Goal: Task Accomplishment & Management: Use online tool/utility

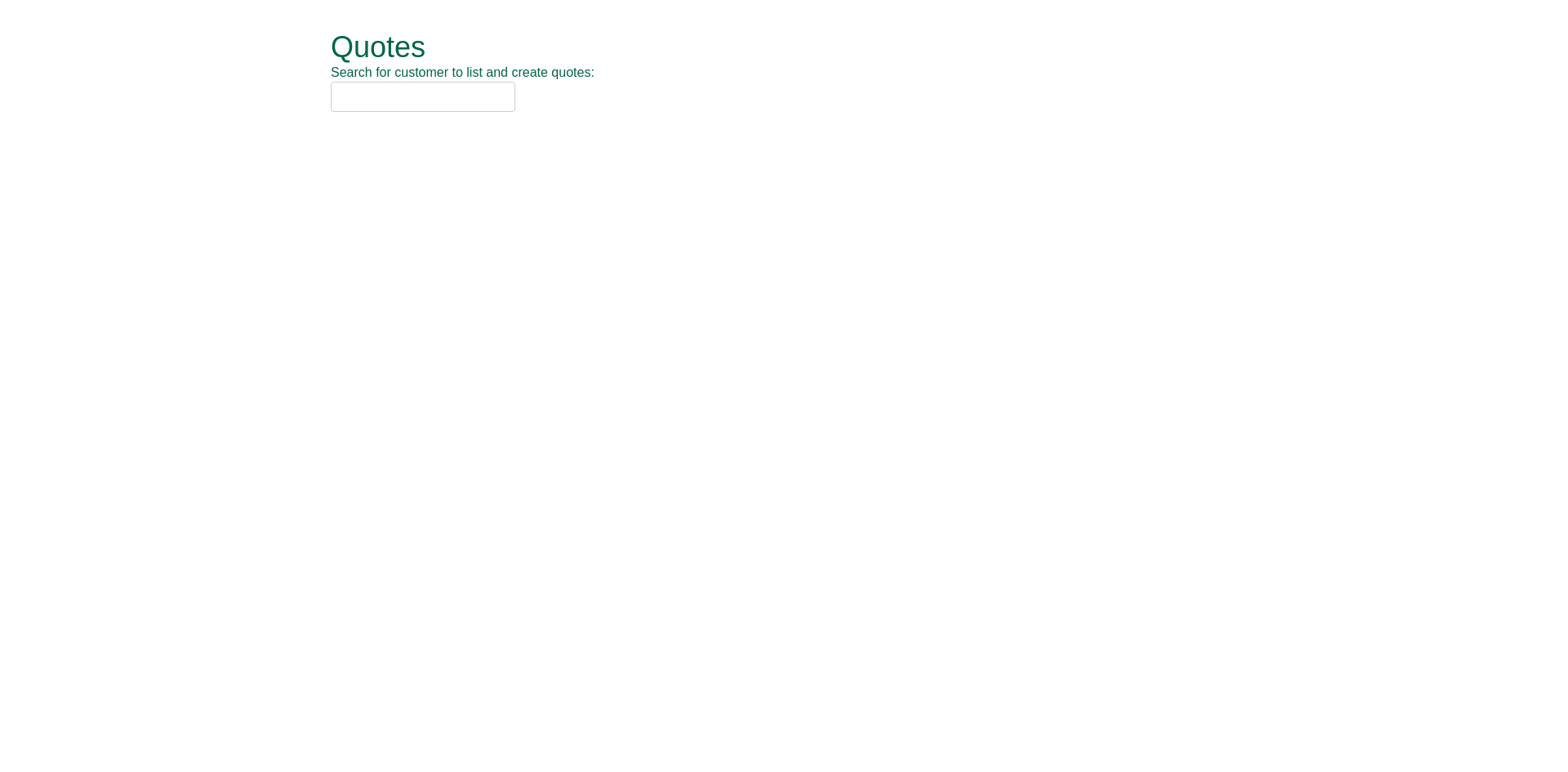
click at [398, 95] on input "text" at bounding box center [423, 97] width 184 height 31
click at [370, 102] on input "text" at bounding box center [423, 97] width 184 height 31
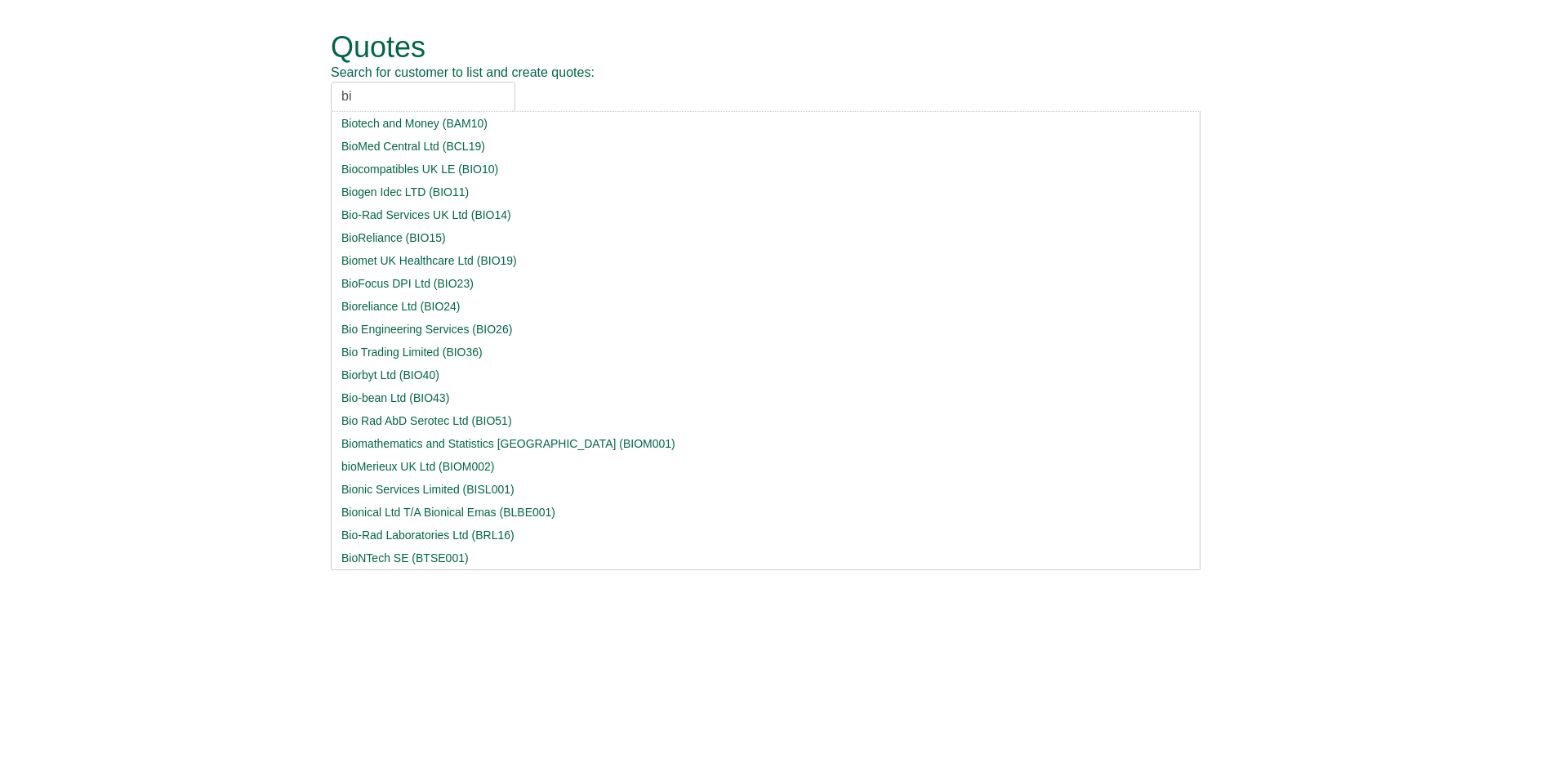
type input "b"
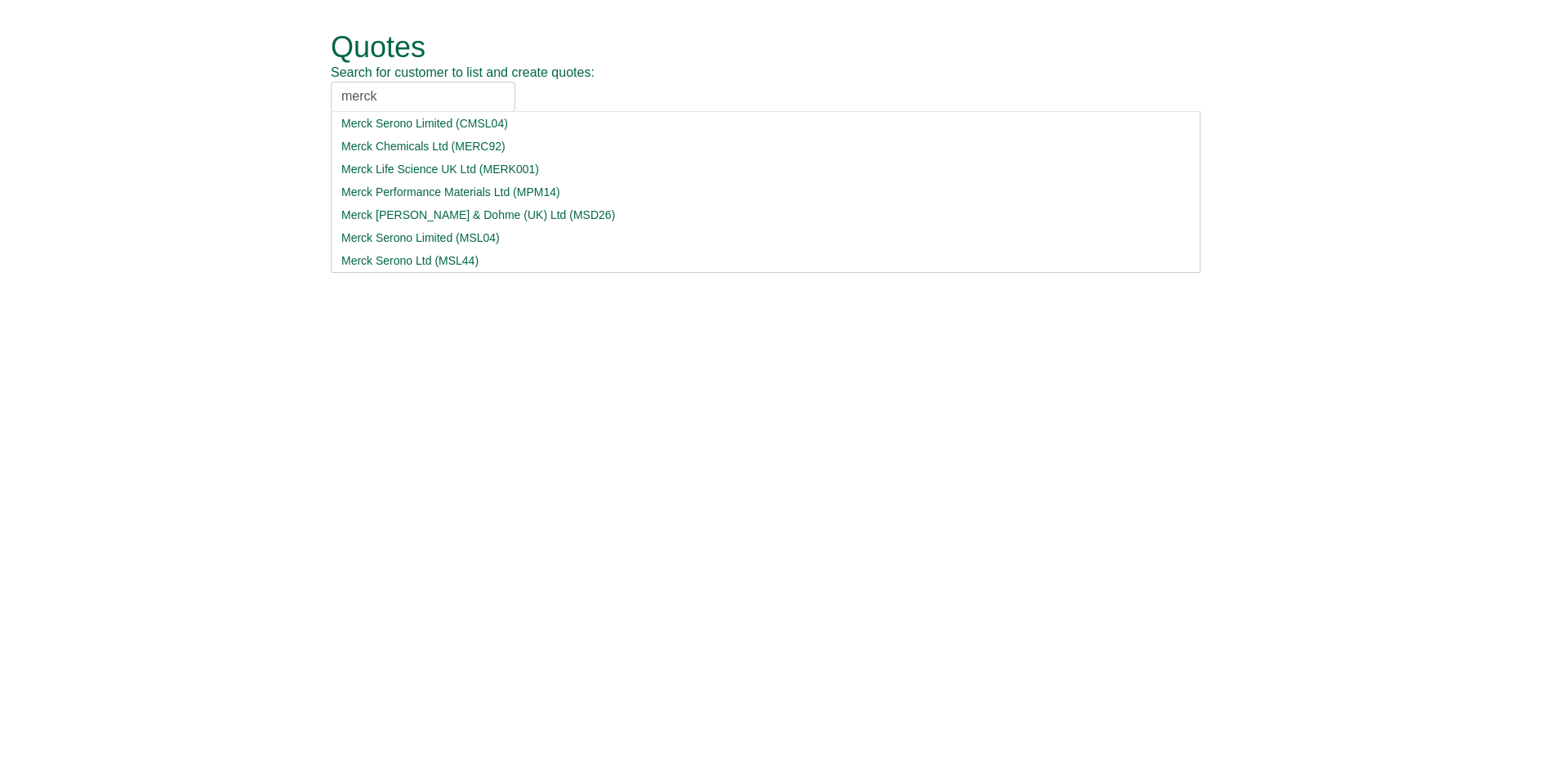
drag, startPoint x: 386, startPoint y: 96, endPoint x: 60, endPoint y: 95, distance: 326.0
click at [50, 95] on form "Quotes Search for customer to list and create quotes: merck Merck Serono Limite…" at bounding box center [784, 72] width 1568 height 145
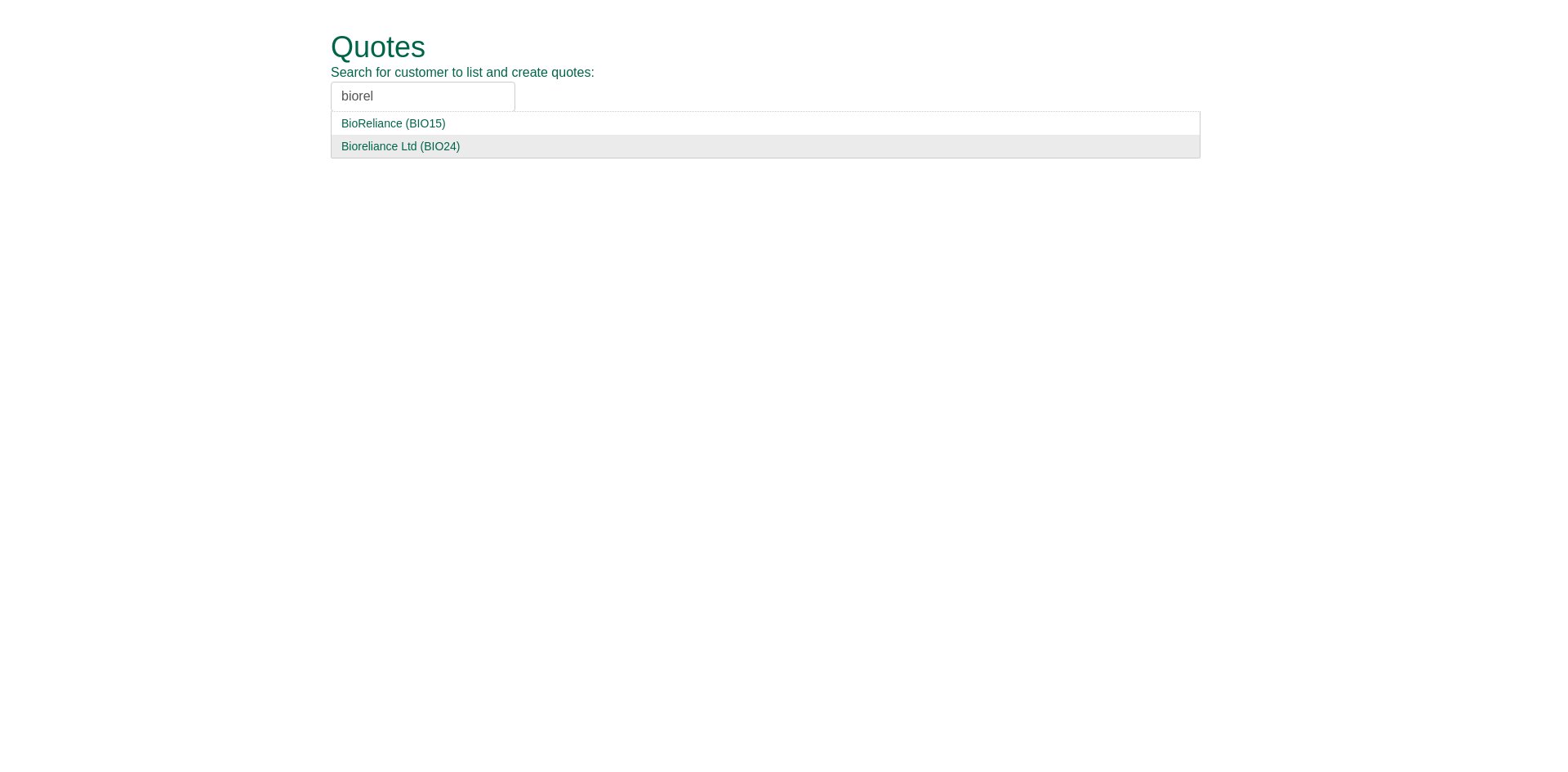
type input "biorel"
click at [379, 153] on div "Bioreliance Ltd (BIO24)" at bounding box center [765, 146] width 849 height 16
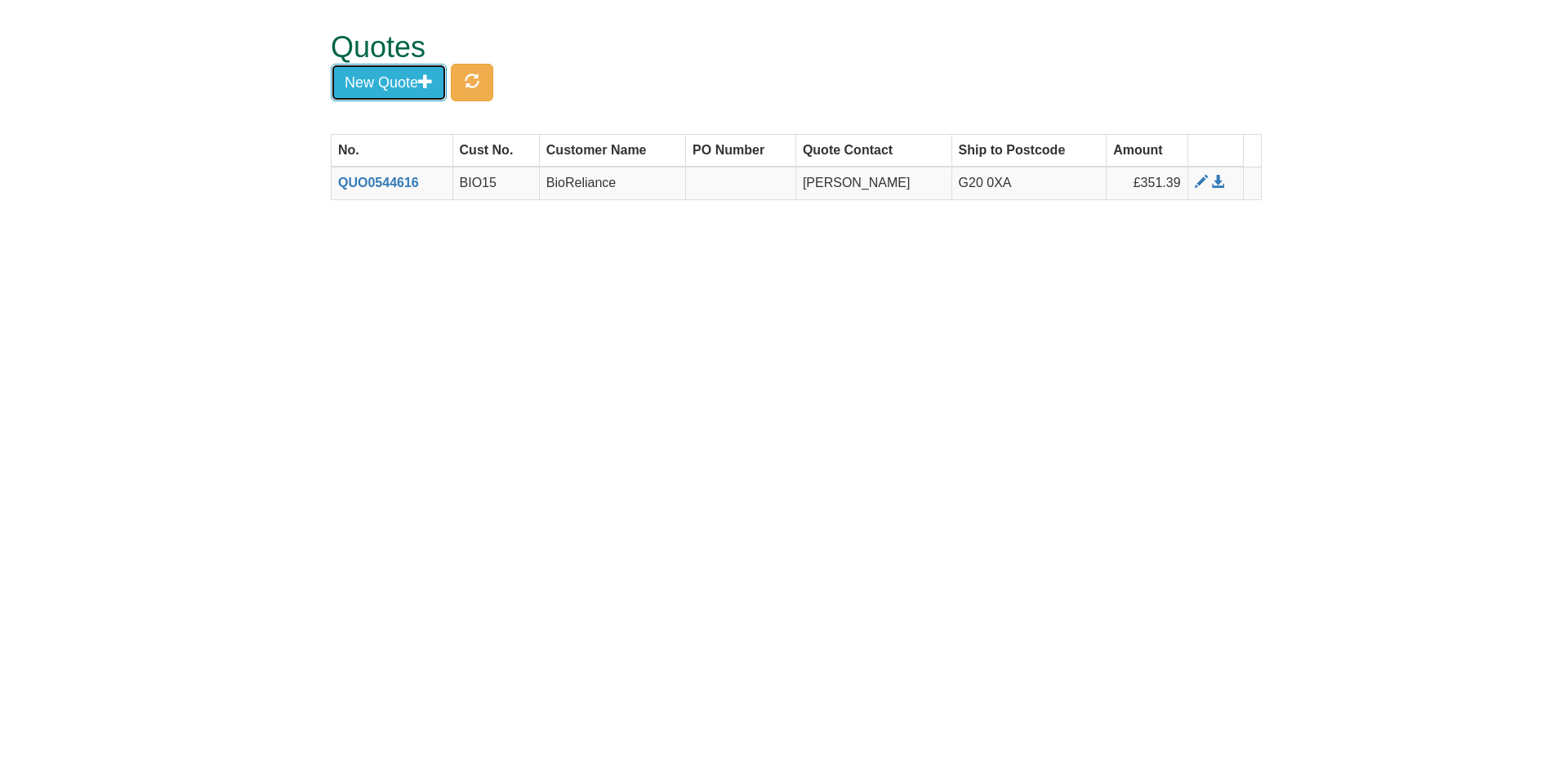
click at [388, 72] on button "New Quote" at bounding box center [388, 82] width 116 height 37
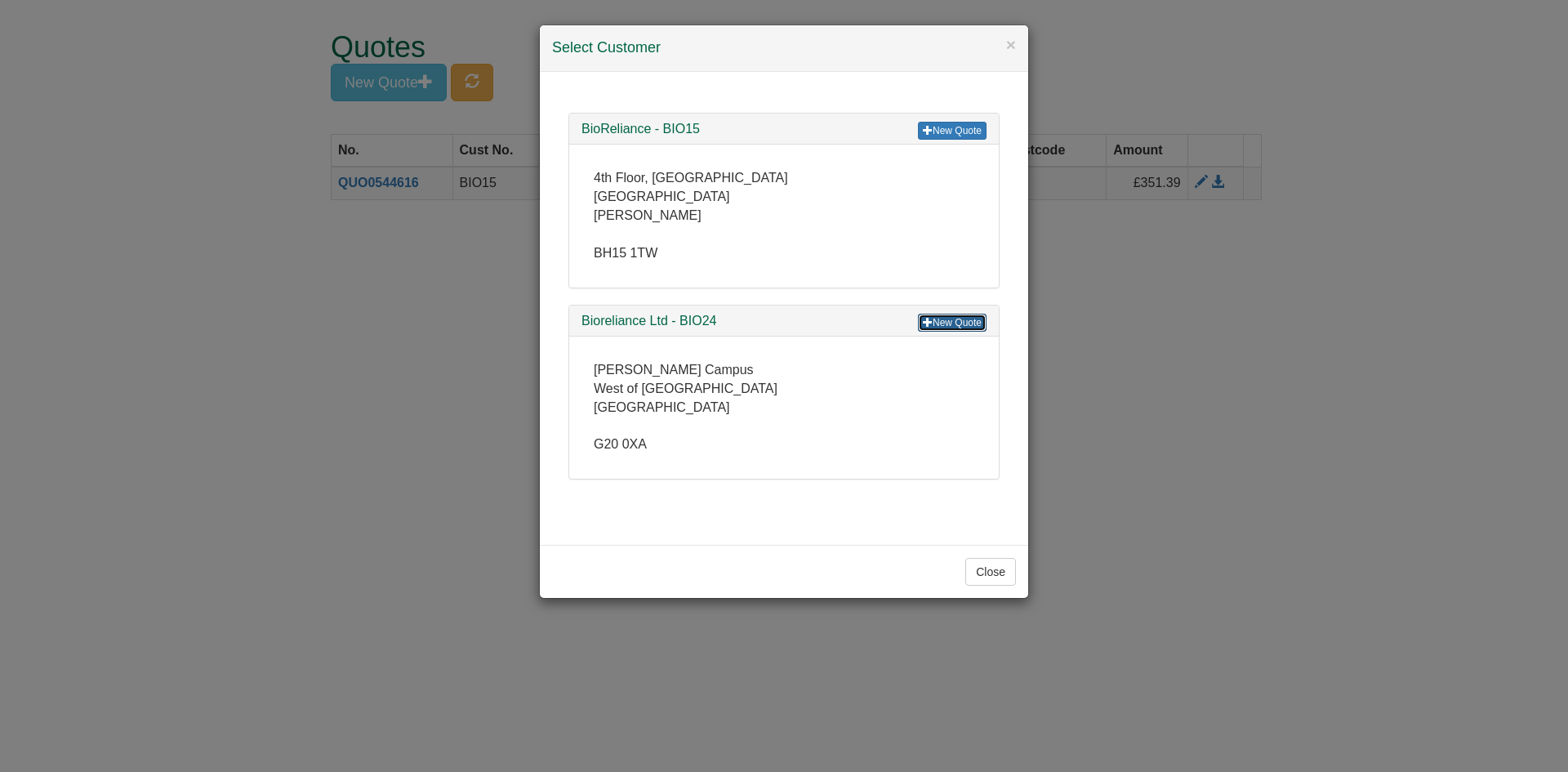
click at [981, 328] on link "New Quote" at bounding box center [952, 322] width 69 height 18
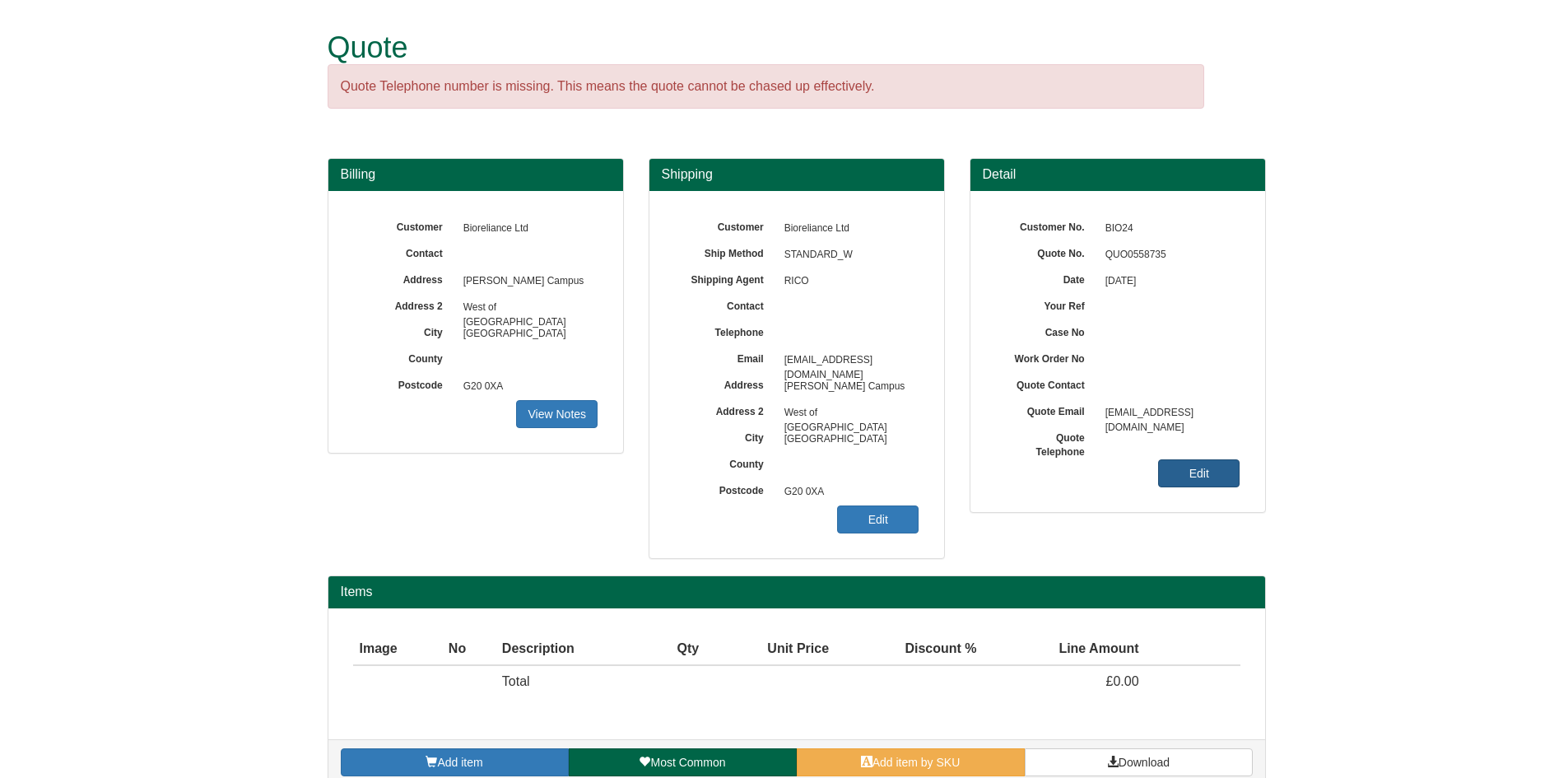
click at [1218, 467] on link "Edit" at bounding box center [1199, 473] width 81 height 28
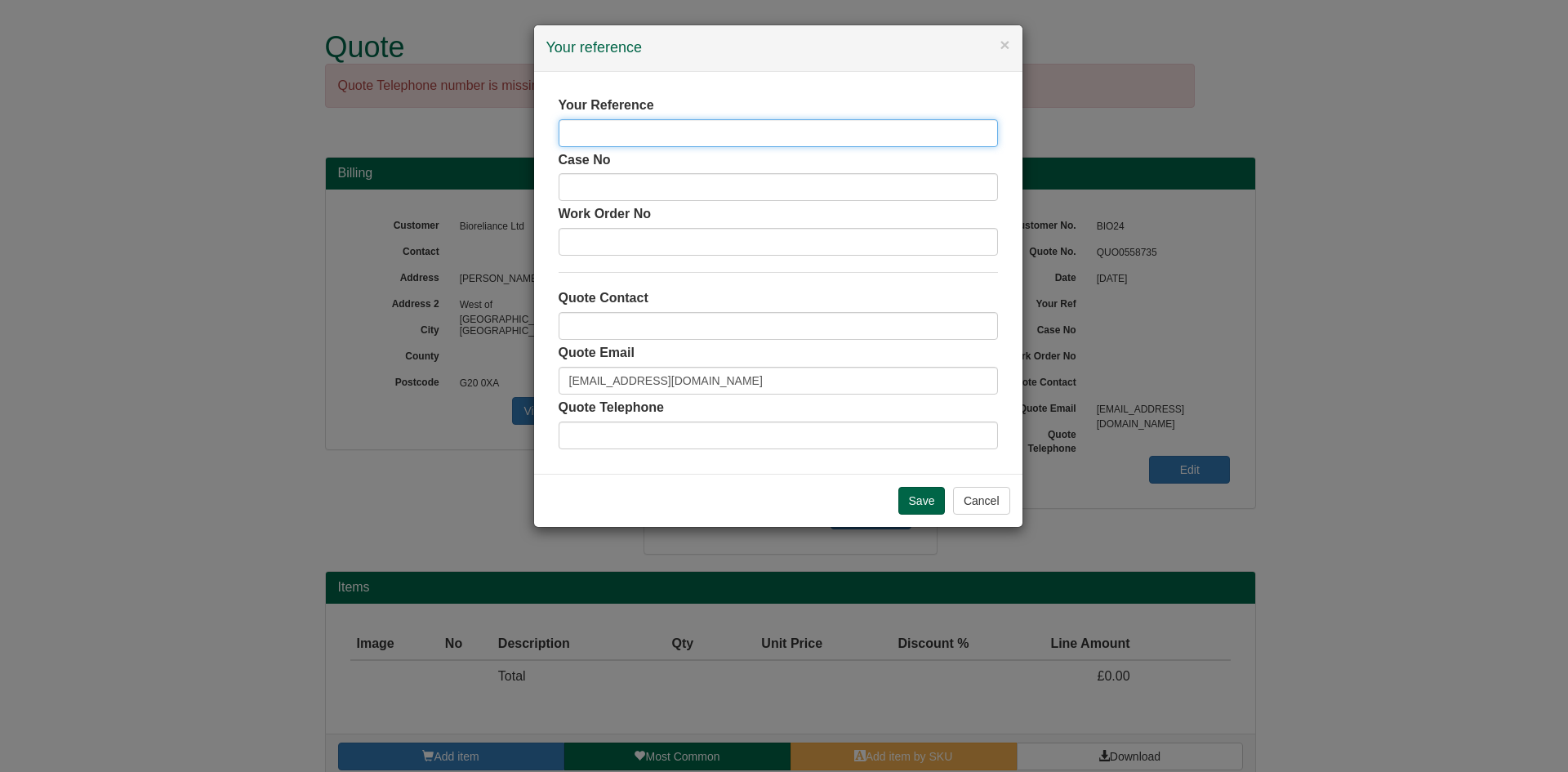
click at [625, 129] on input "text" at bounding box center [778, 132] width 439 height 28
type input "[PERSON_NAME]"
click at [920, 506] on input "Save" at bounding box center [922, 500] width 47 height 28
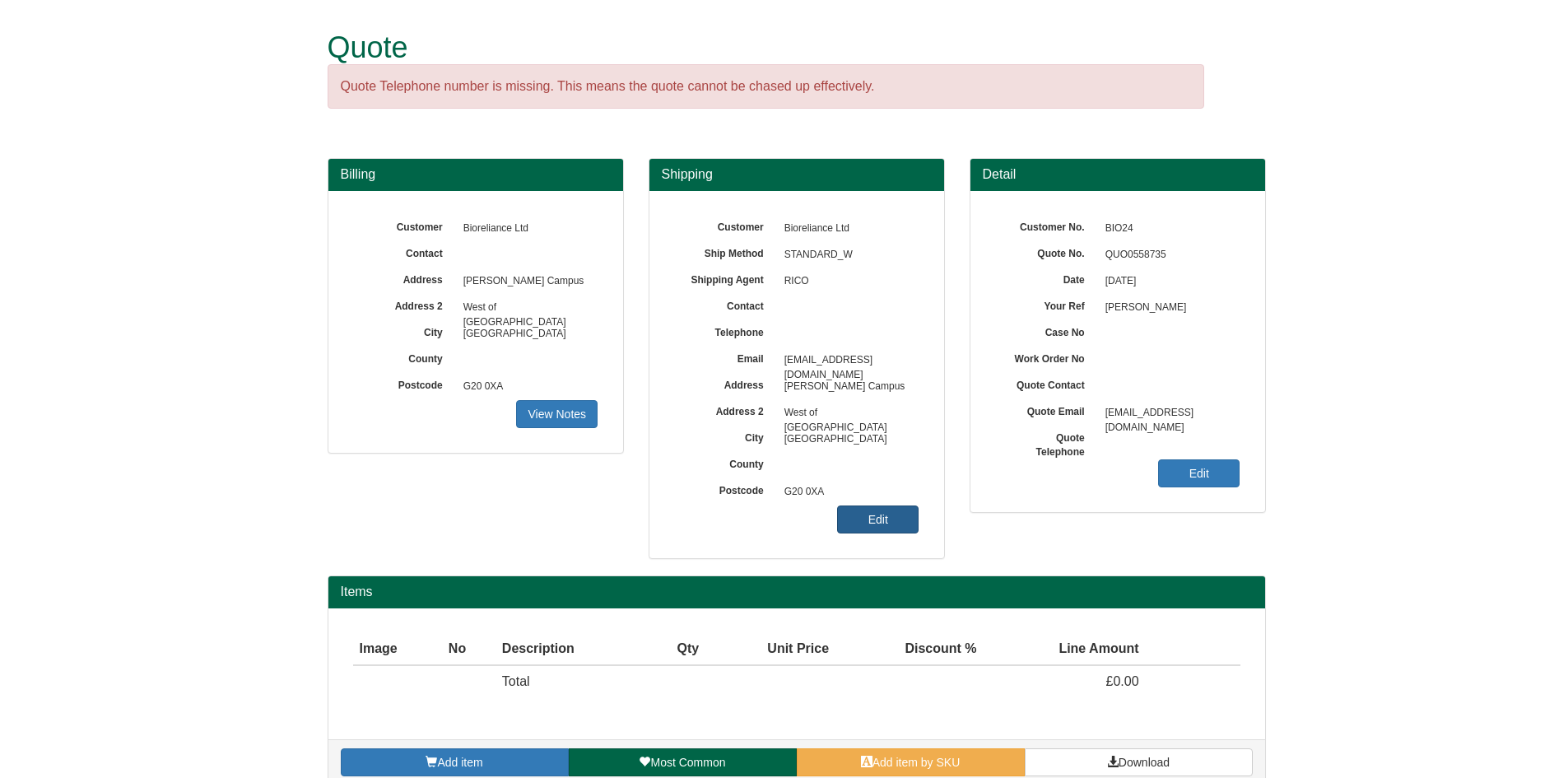
click at [908, 530] on link "Edit" at bounding box center [878, 519] width 81 height 28
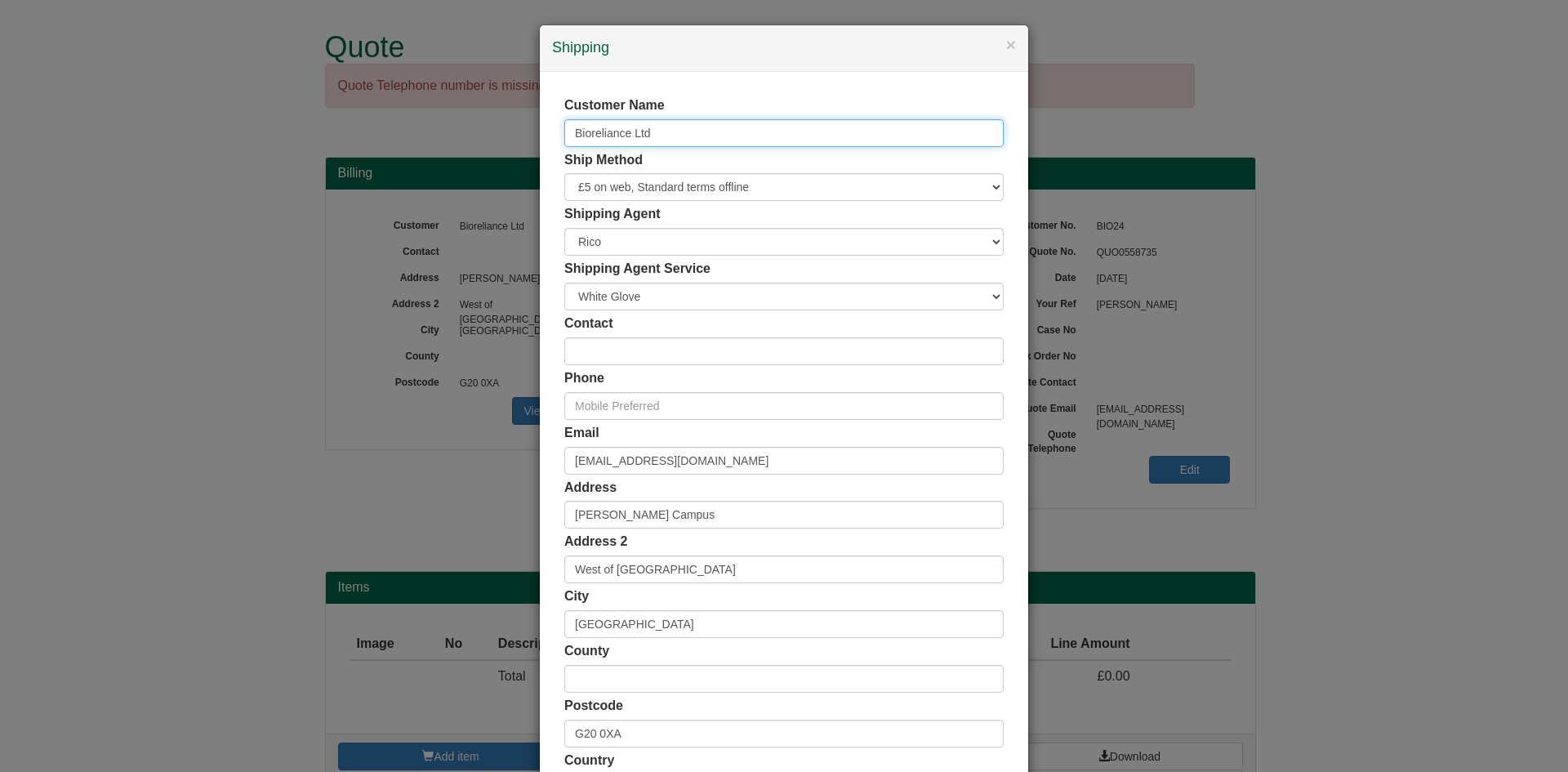
drag, startPoint x: 711, startPoint y: 129, endPoint x: 273, endPoint y: 163, distance: 439.3
click at [273, 163] on div "× Shipping Customer Name Bioreliance Ltd Ship Method Free of Charge £5 Flat Rat…" at bounding box center [784, 386] width 1568 height 772
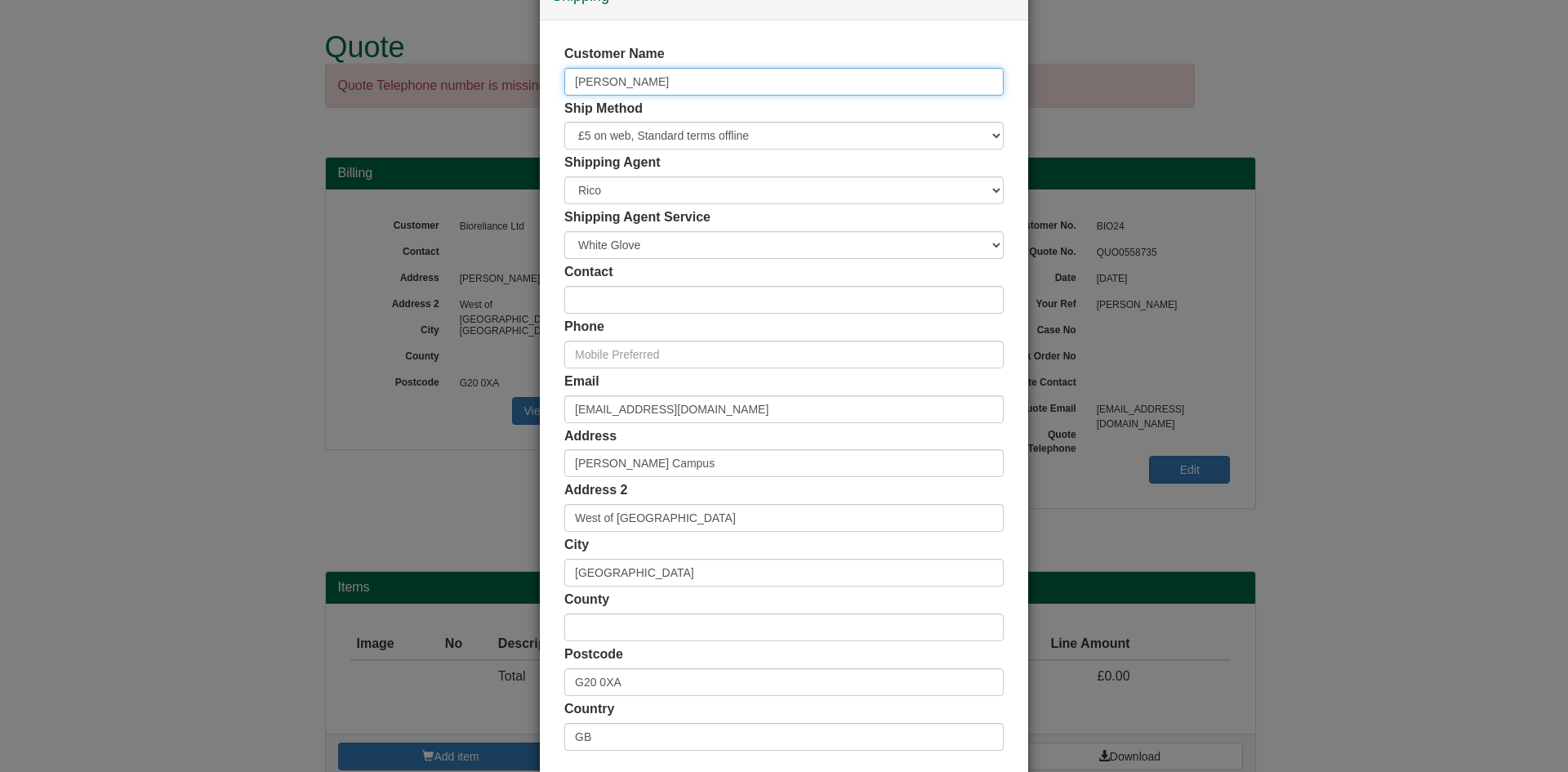
scroll to position [133, 0]
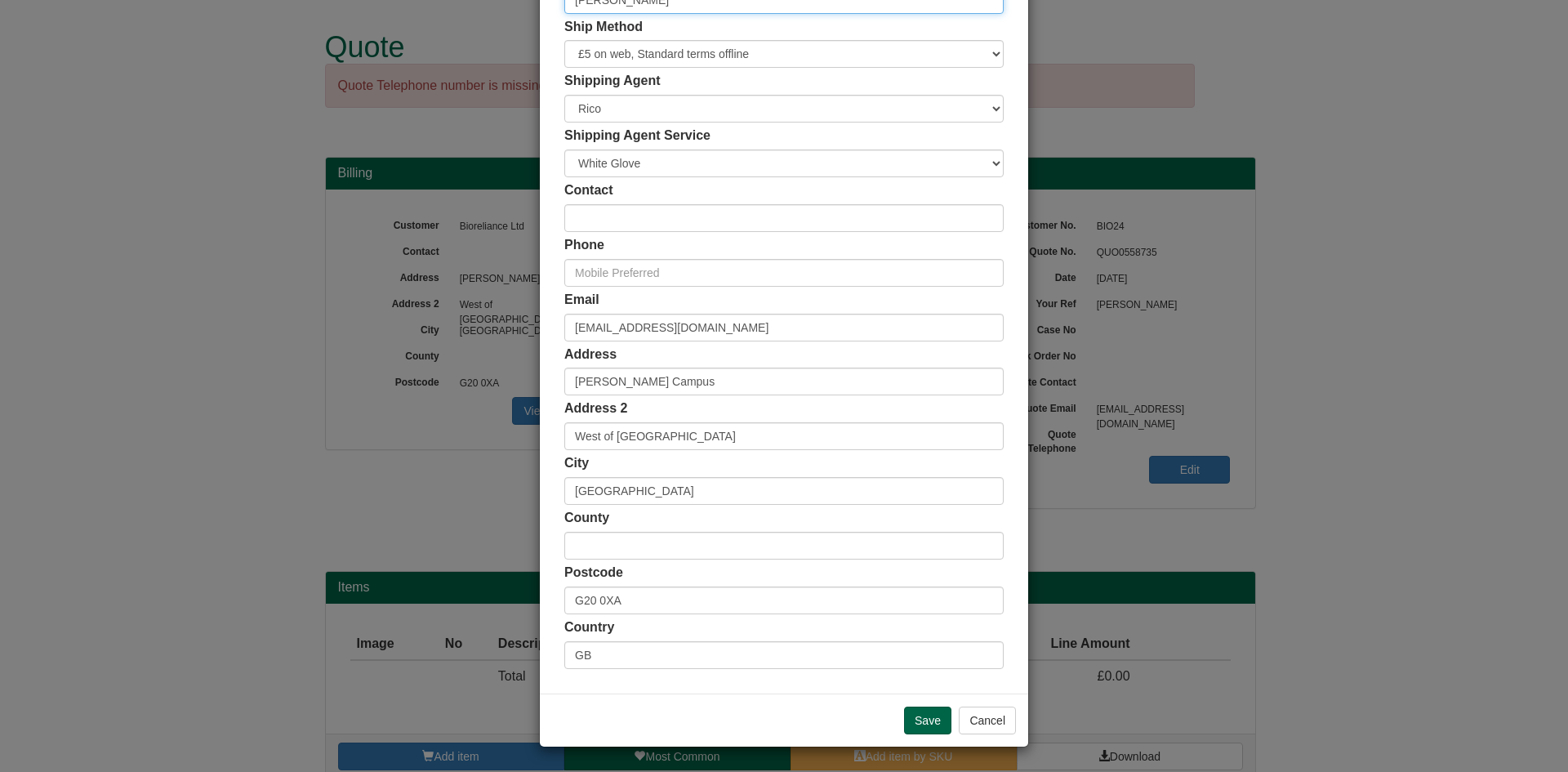
type input "[PERSON_NAME]"
drag, startPoint x: 838, startPoint y: 338, endPoint x: 133, endPoint y: 313, distance: 705.4
click at [131, 313] on div "× Shipping Customer Name [PERSON_NAME] Ship Method Free of Charge £5 Flat Rate …" at bounding box center [784, 386] width 1568 height 772
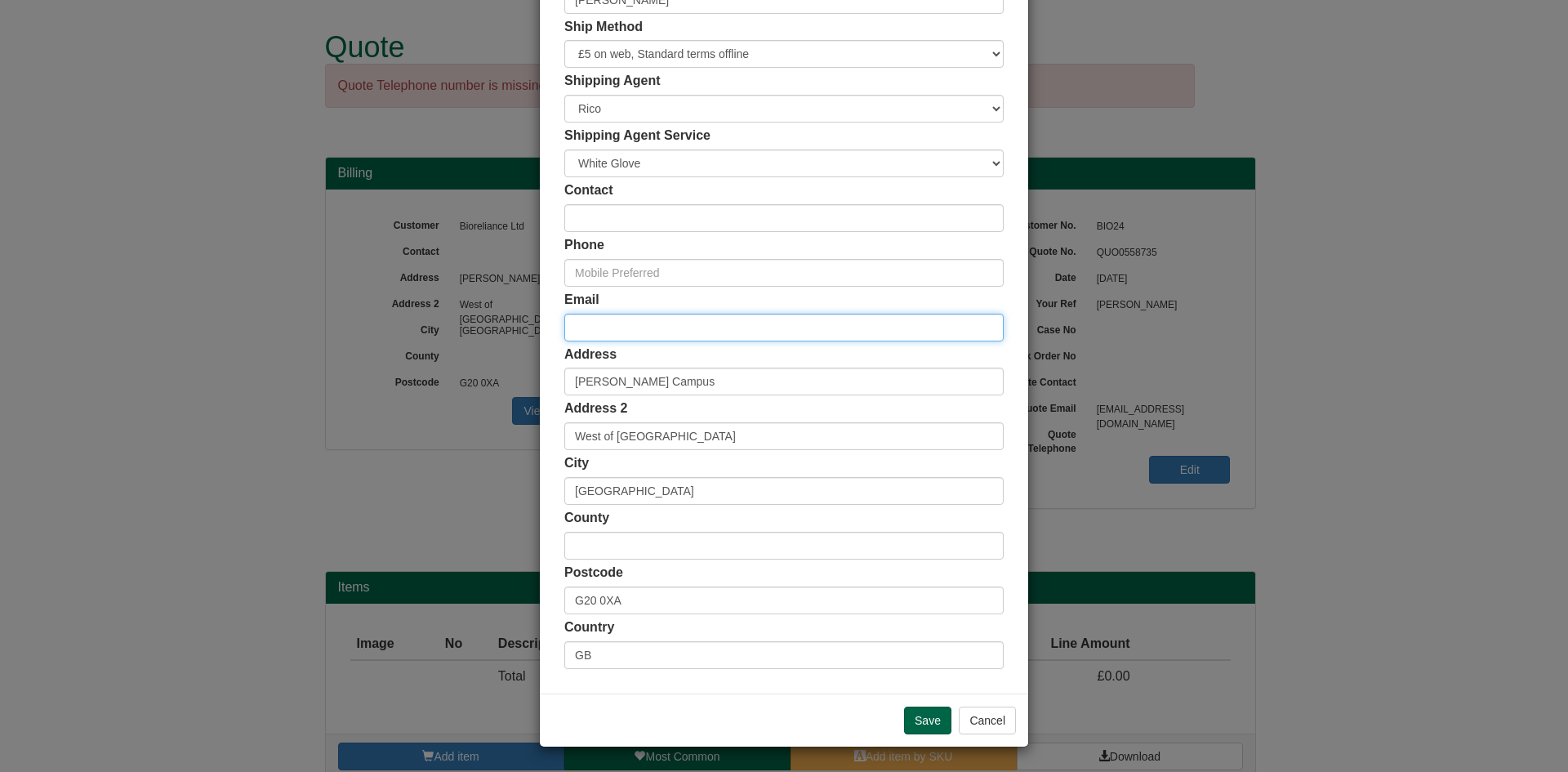
click at [643, 334] on input "email" at bounding box center [784, 327] width 439 height 28
paste input "[PERSON_NAME][EMAIL_ADDRESS][PERSON_NAME][DOMAIN_NAME]"
type input "[PERSON_NAME][EMAIL_ADDRESS][PERSON_NAME][DOMAIN_NAME]"
click at [932, 720] on input "Save" at bounding box center [927, 719] width 47 height 28
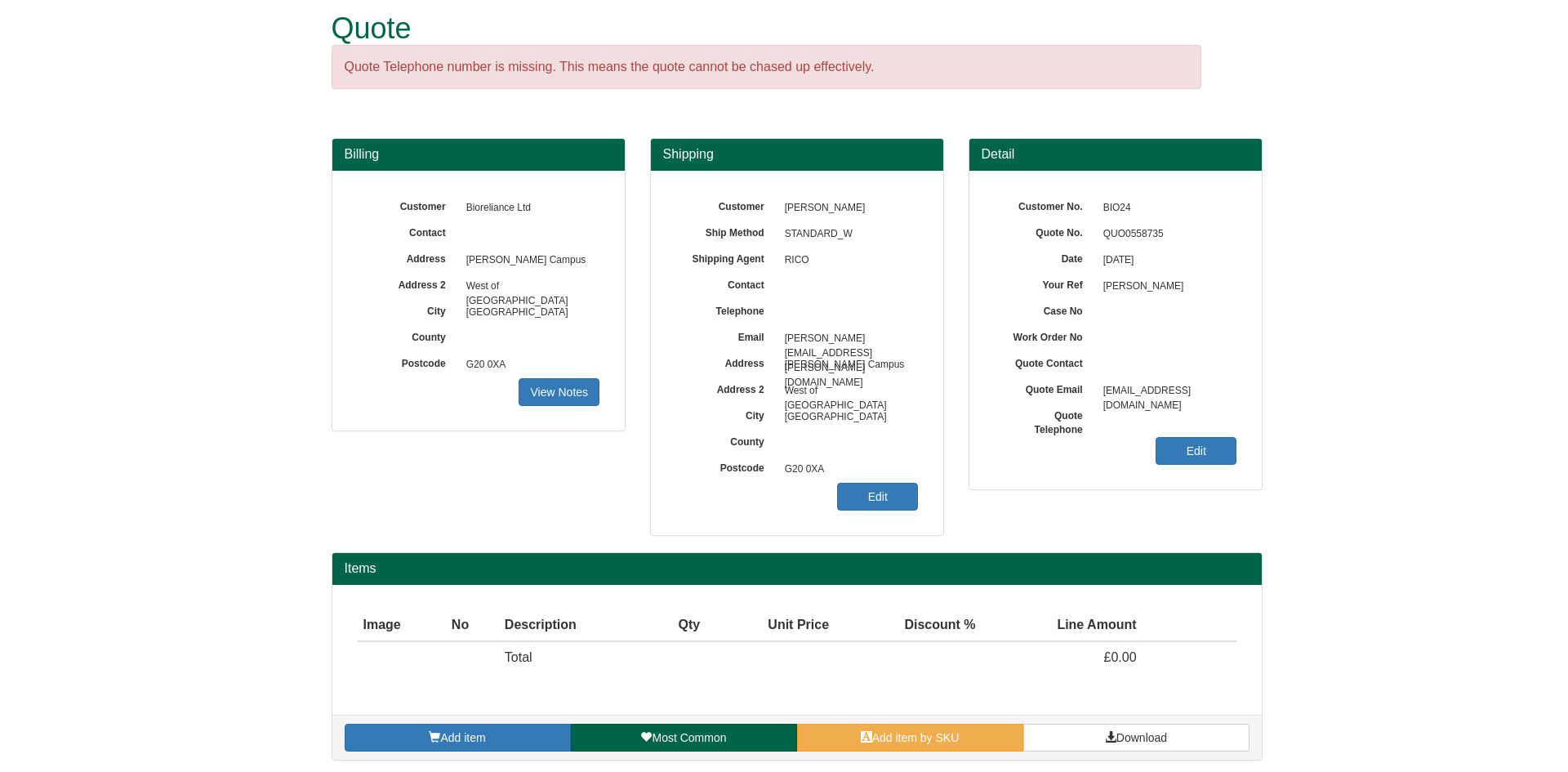
scroll to position [24, 0]
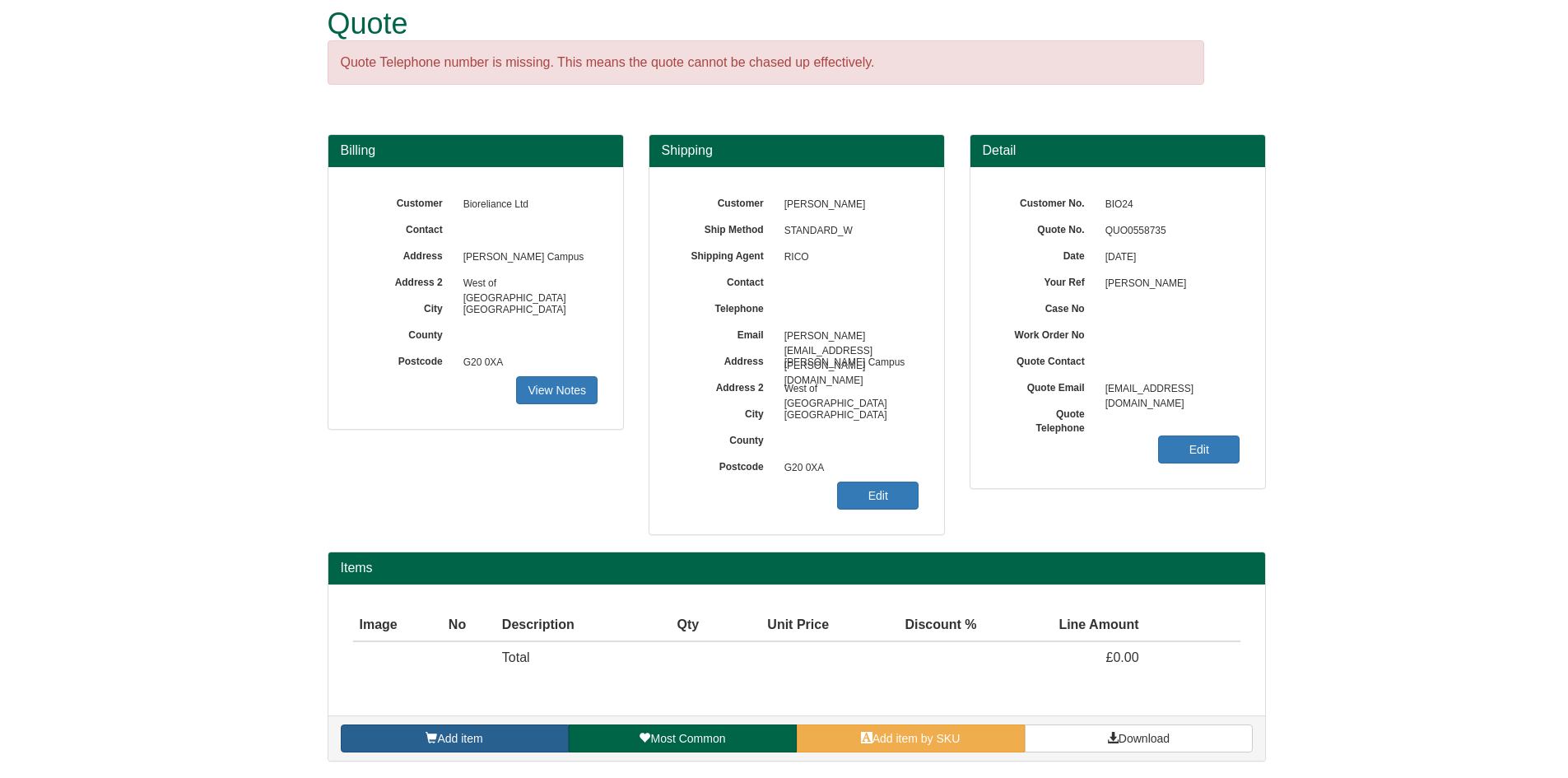
click at [468, 736] on span "Add item" at bounding box center [459, 738] width 45 height 14
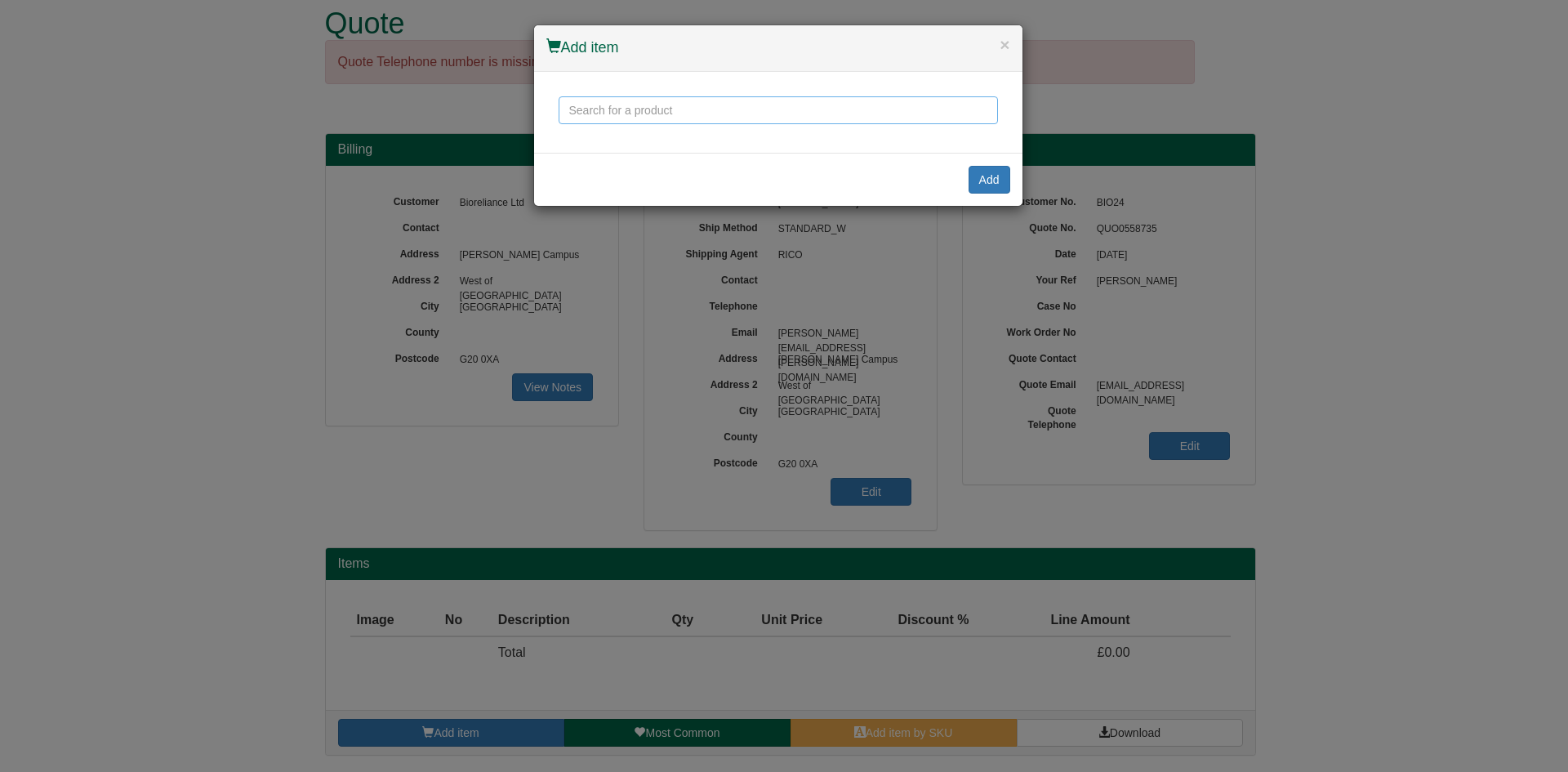
click at [643, 117] on input "text" at bounding box center [778, 109] width 439 height 28
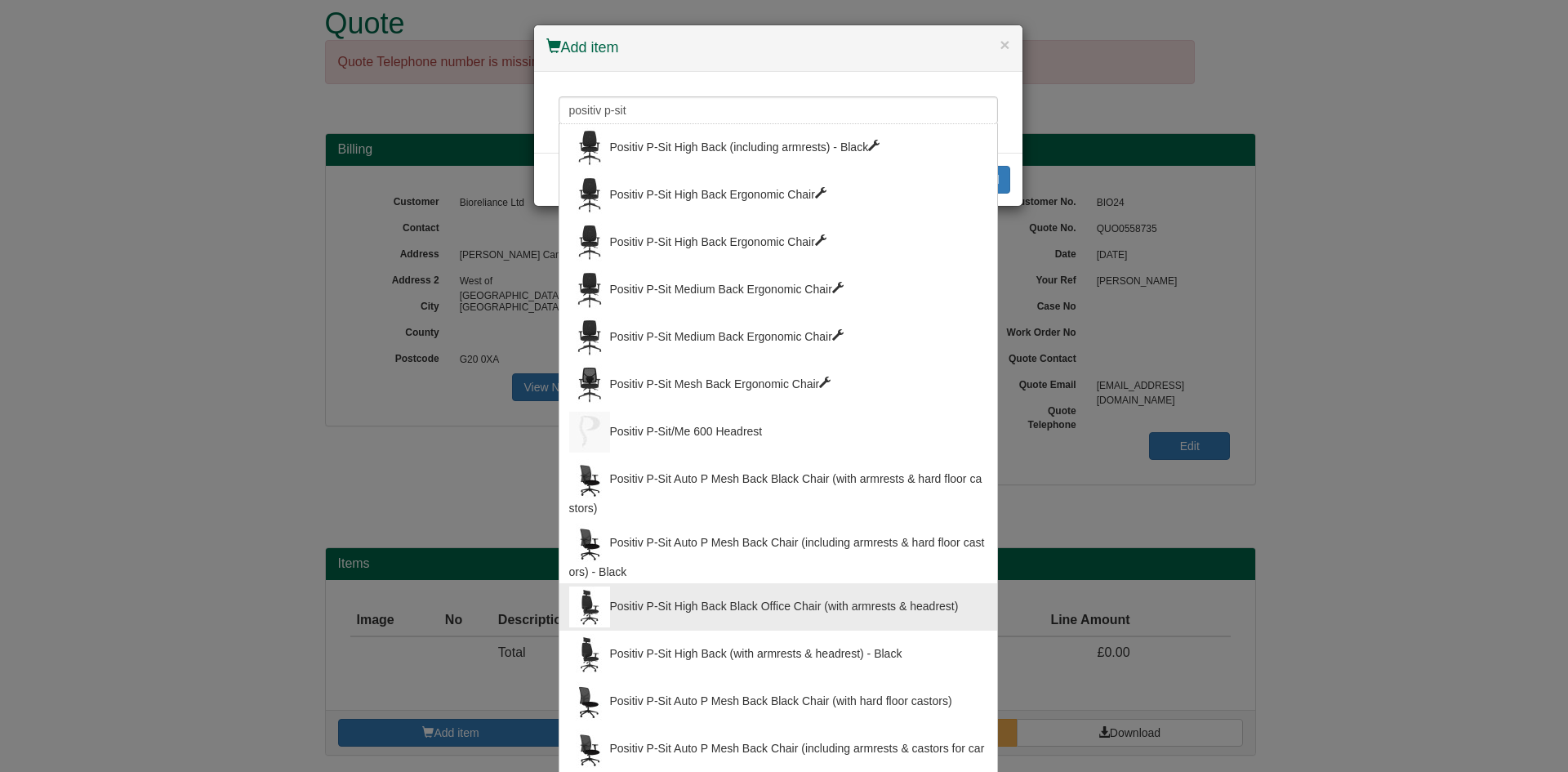
click at [730, 597] on div "Positiv P-Sit High Back Black Office Chair (with armrests & headrest)" at bounding box center [778, 606] width 418 height 41
click at [921, 107] on input "Positiv P-Sit High Back Black Office Chair (with armrests & headrest)" at bounding box center [778, 109] width 439 height 28
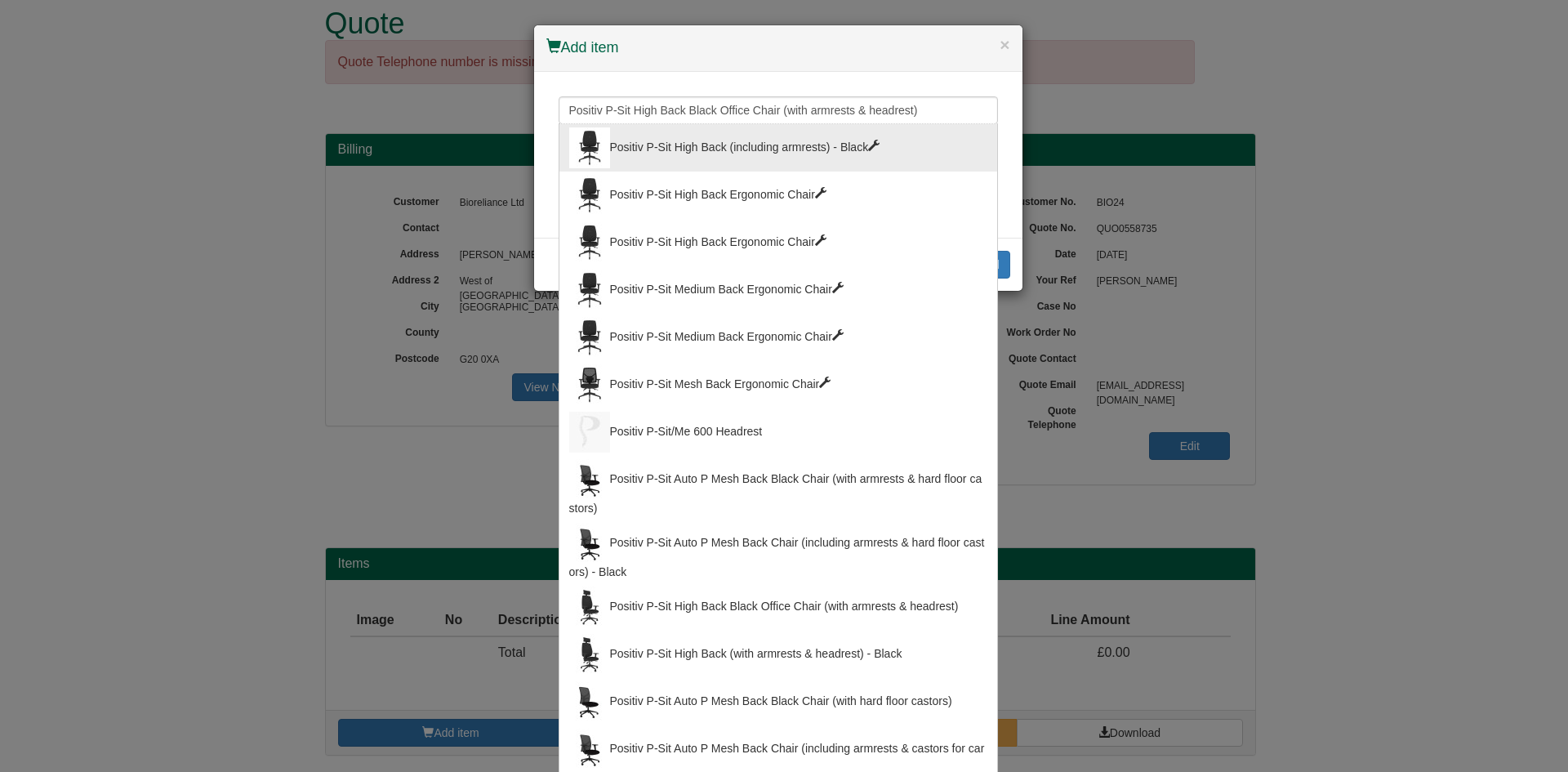
click at [836, 133] on div "Positiv P-Sit High Back (including armrests) - Black" at bounding box center [778, 148] width 418 height 41
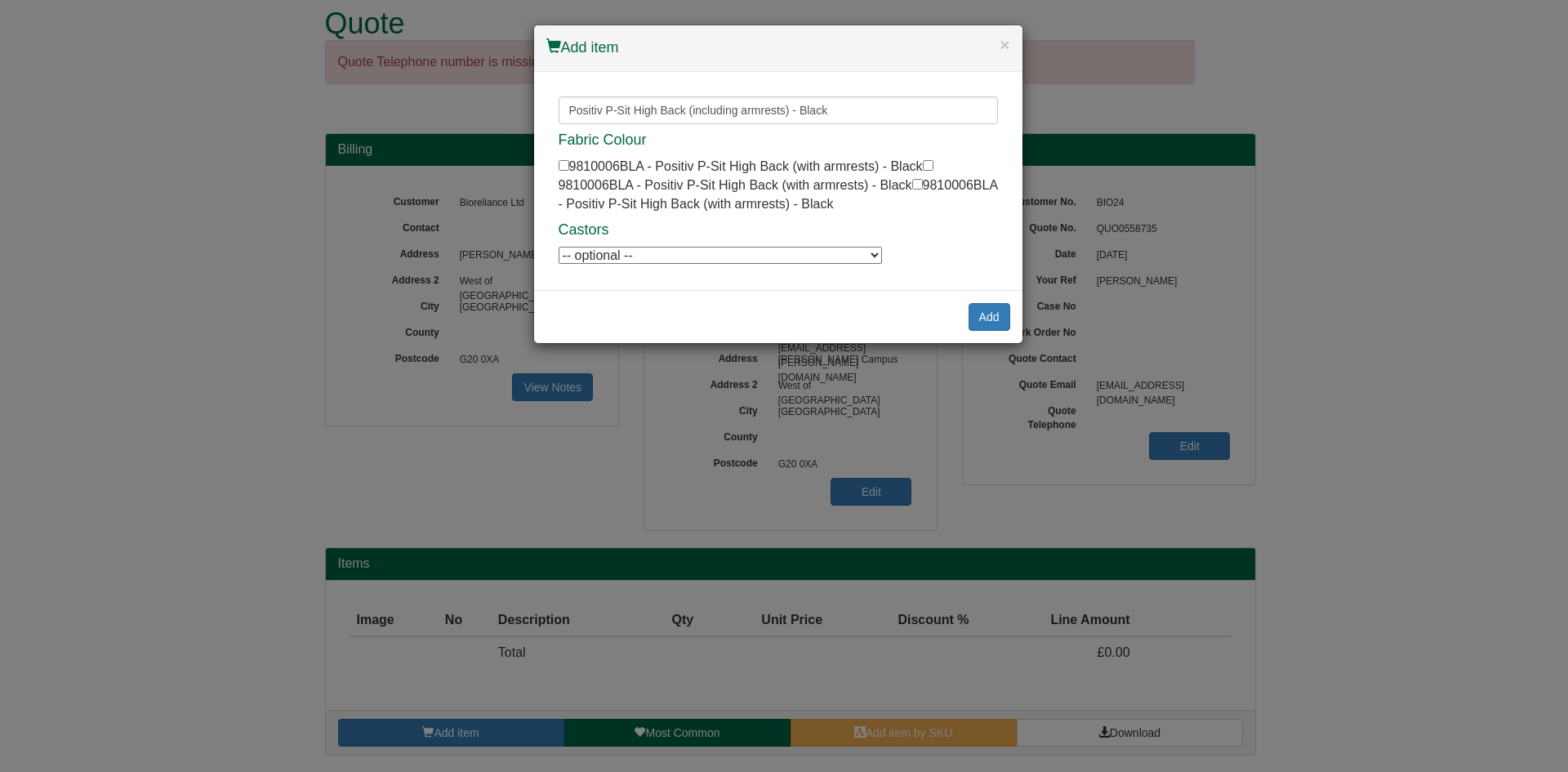
click at [882, 95] on div "Positiv P-Sit High Back (including armrests) - Black Positiv P-Sit High Back (i…" at bounding box center [778, 180] width 488 height 218
click at [878, 93] on div "Positiv P-Sit High Back (including armrests) - Black Positiv P-Sit High Back (i…" at bounding box center [778, 180] width 488 height 218
click at [846, 110] on input "Positiv P-Sit High Back (including armrests) - Black" at bounding box center [778, 109] width 439 height 28
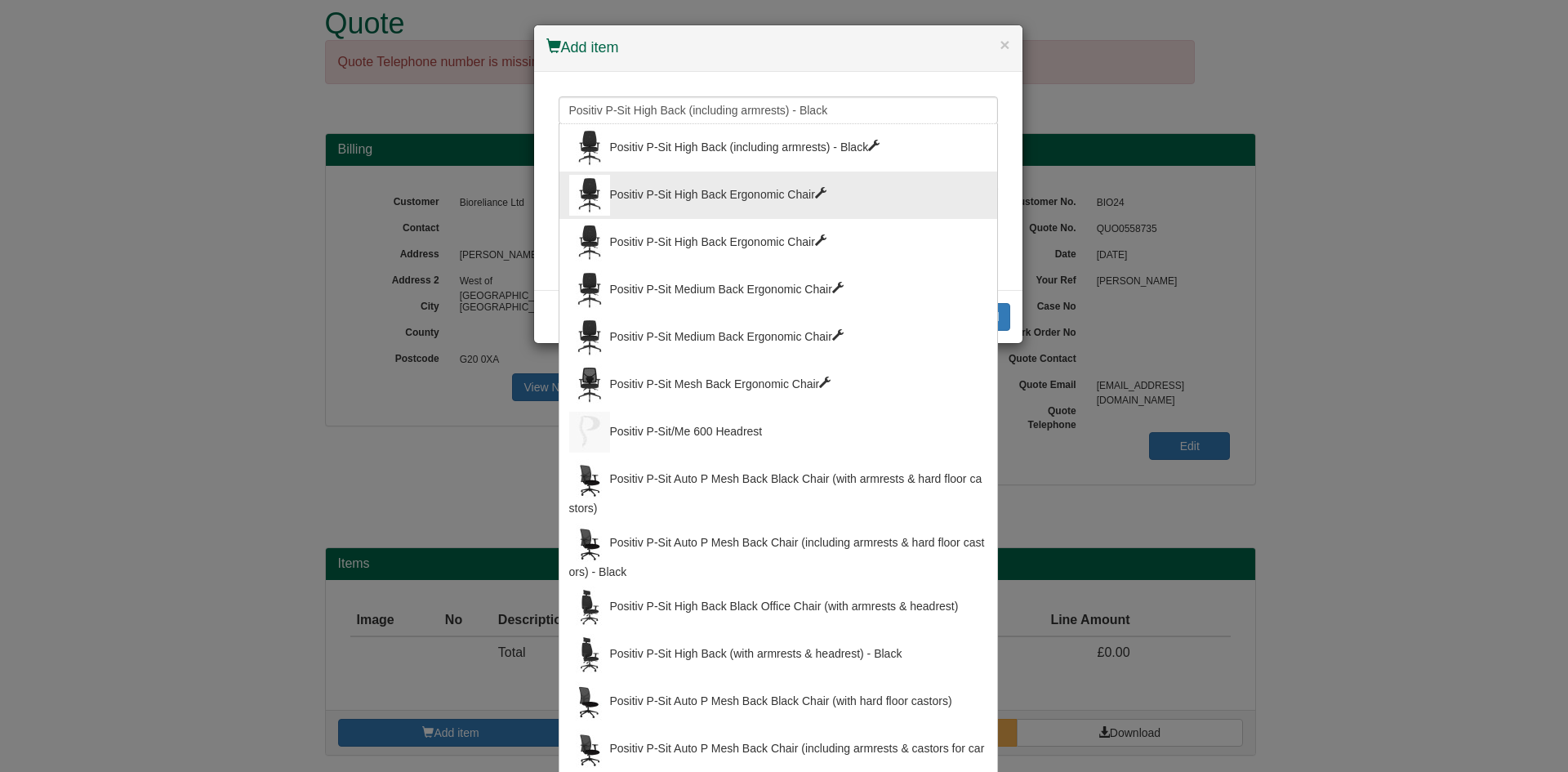
click at [761, 203] on div "Positiv P-Sit High Back Ergonomic Chair" at bounding box center [778, 195] width 418 height 41
type input "Positiv P-Sit High Back Ergonomic Chair"
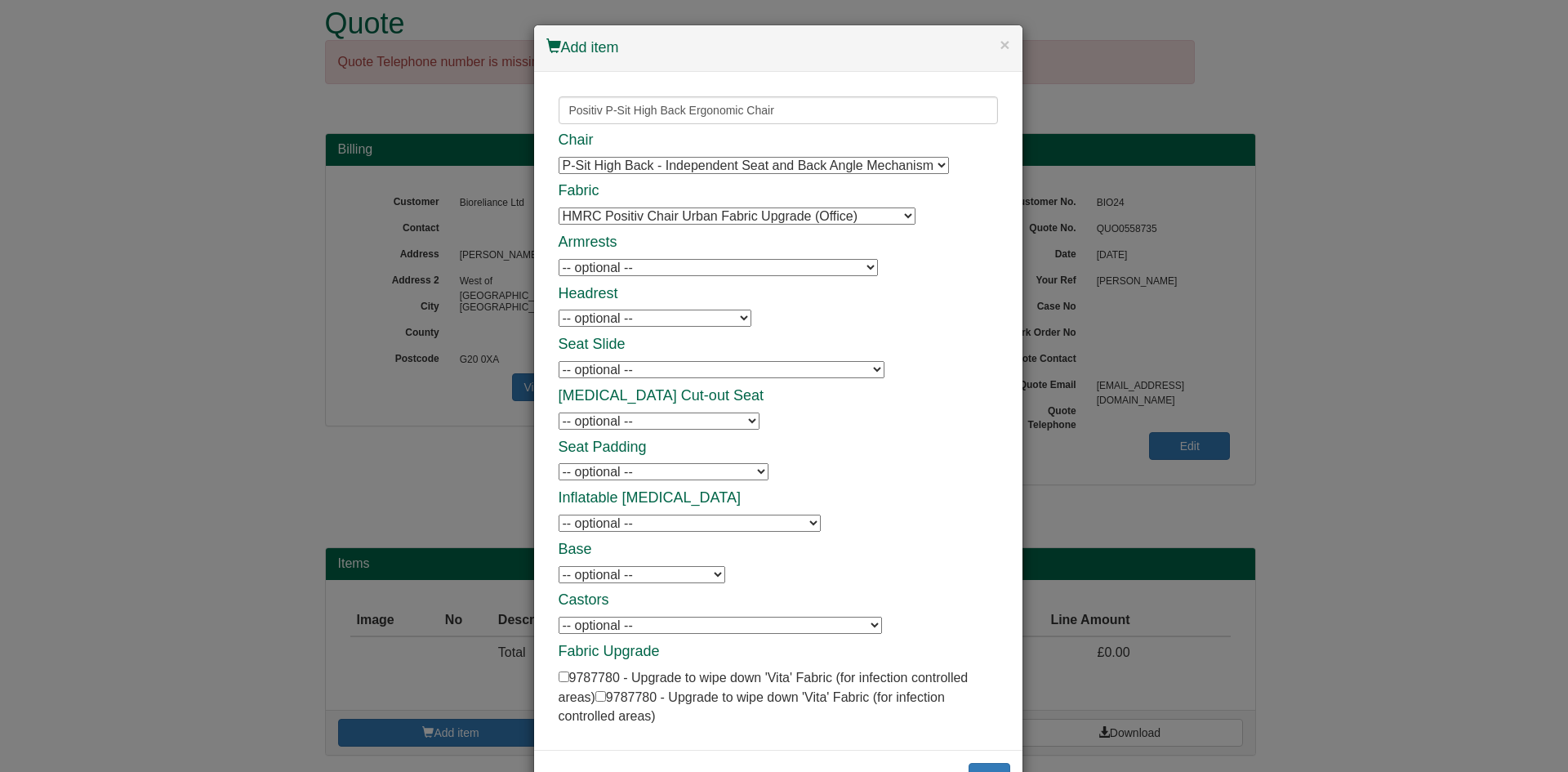
click at [741, 265] on select "-- optional -- Positiv Retractable Armrests (inc Homeworker Plus) Positiv Retra…" at bounding box center [717, 268] width 319 height 17
select select "9794007"
click at [558, 259] on select "-- optional -- Positiv Retractable Armrests (inc Homeworker Plus) Positiv Retra…" at bounding box center [717, 268] width 319 height 17
click at [684, 328] on div "Chair P-Sit High Back - Independent Seat and Back Angle Mechanism P-Sit High Ba…" at bounding box center [778, 429] width 439 height 594
click at [664, 318] on select "-- optional -- Positiv P-Sit/Me 600 Headrest Positiv P-Sit/Me 600 Headrest" at bounding box center [654, 318] width 193 height 17
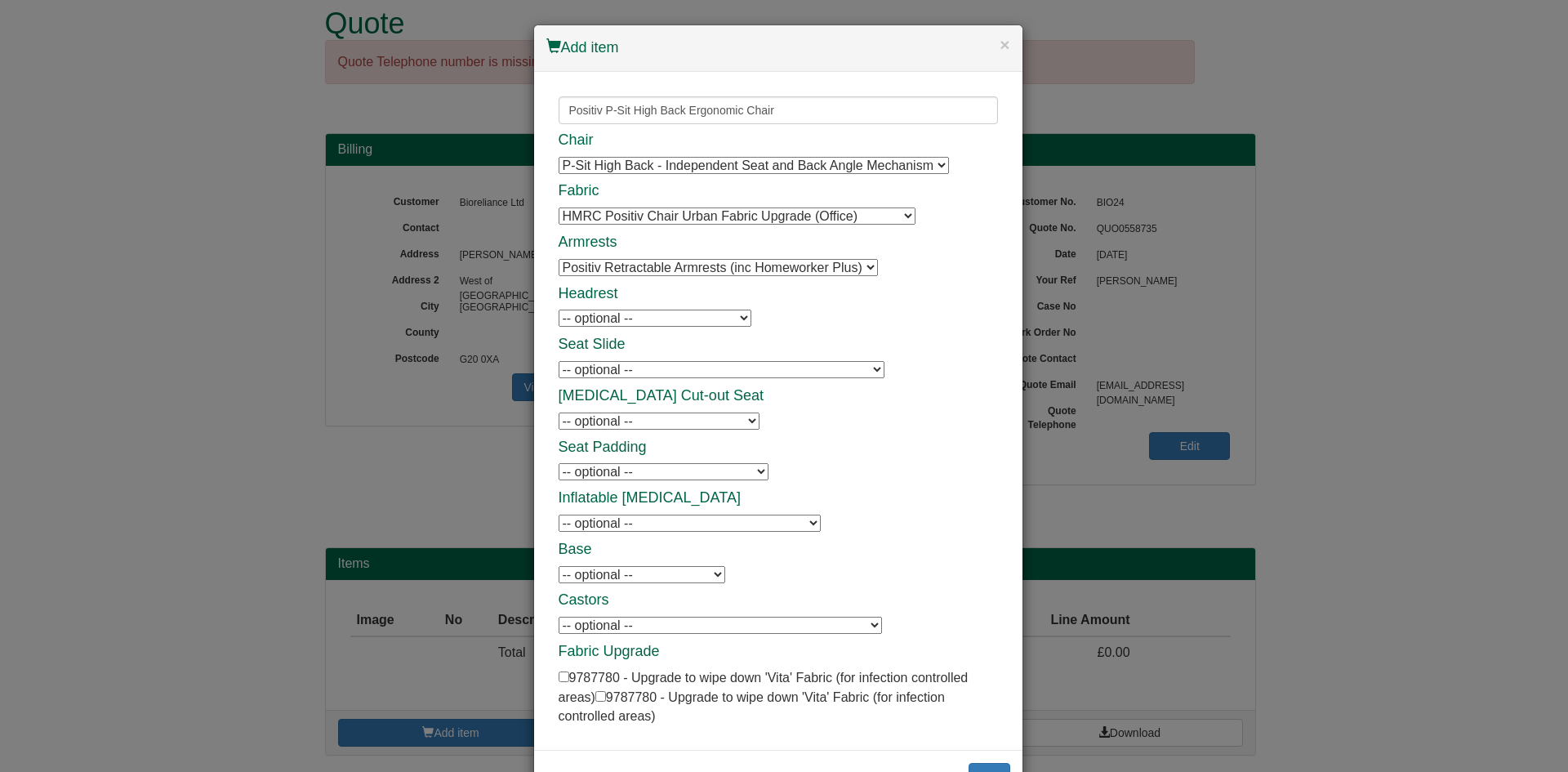
select select "100017003"
click at [558, 310] on select "-- optional -- Positiv P-Sit/Me 600 Headrest Positiv P-Sit/Me 600 Headrest" at bounding box center [654, 318] width 193 height 17
click at [681, 371] on select "-- optional -- P-Sit Seat Slide (adds a sliding seat range of 50 mm) P-Sit Seat…" at bounding box center [721, 369] width 326 height 17
select select "9794009"
click at [558, 361] on select "-- optional -- P-Sit Seat Slide (adds a sliding seat range of 50 mm) P-Sit Seat…" at bounding box center [721, 369] width 326 height 17
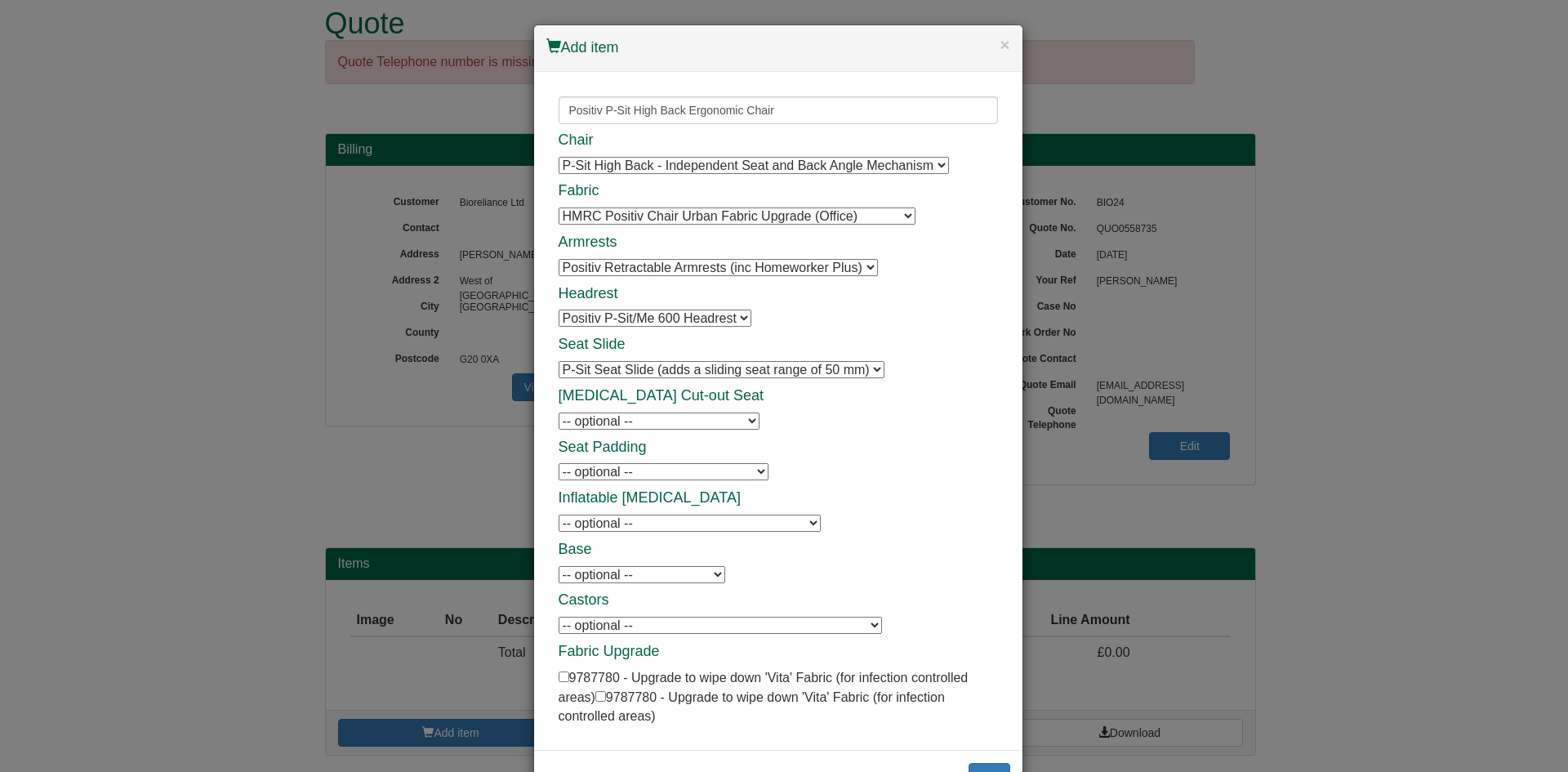
click at [645, 432] on div "Chair P-Sit High Back - Independent Seat and Back Angle Mechanism P-Sit High Ba…" at bounding box center [778, 429] width 439 height 594
click at [655, 421] on select "-- optional -- Coccyx Cut-out Seat Coccyx Cut-out Seat" at bounding box center [658, 421] width 200 height 17
click at [838, 408] on div "Chair P-Sit High Back - Independent Seat and Back Angle Mechanism P-Sit High Ba…" at bounding box center [778, 429] width 439 height 594
click at [670, 515] on select "-- optional -- P-Sit Inflatable Lumbar Support P-Sit Inflatable Lumbar Support" at bounding box center [689, 523] width 262 height 17
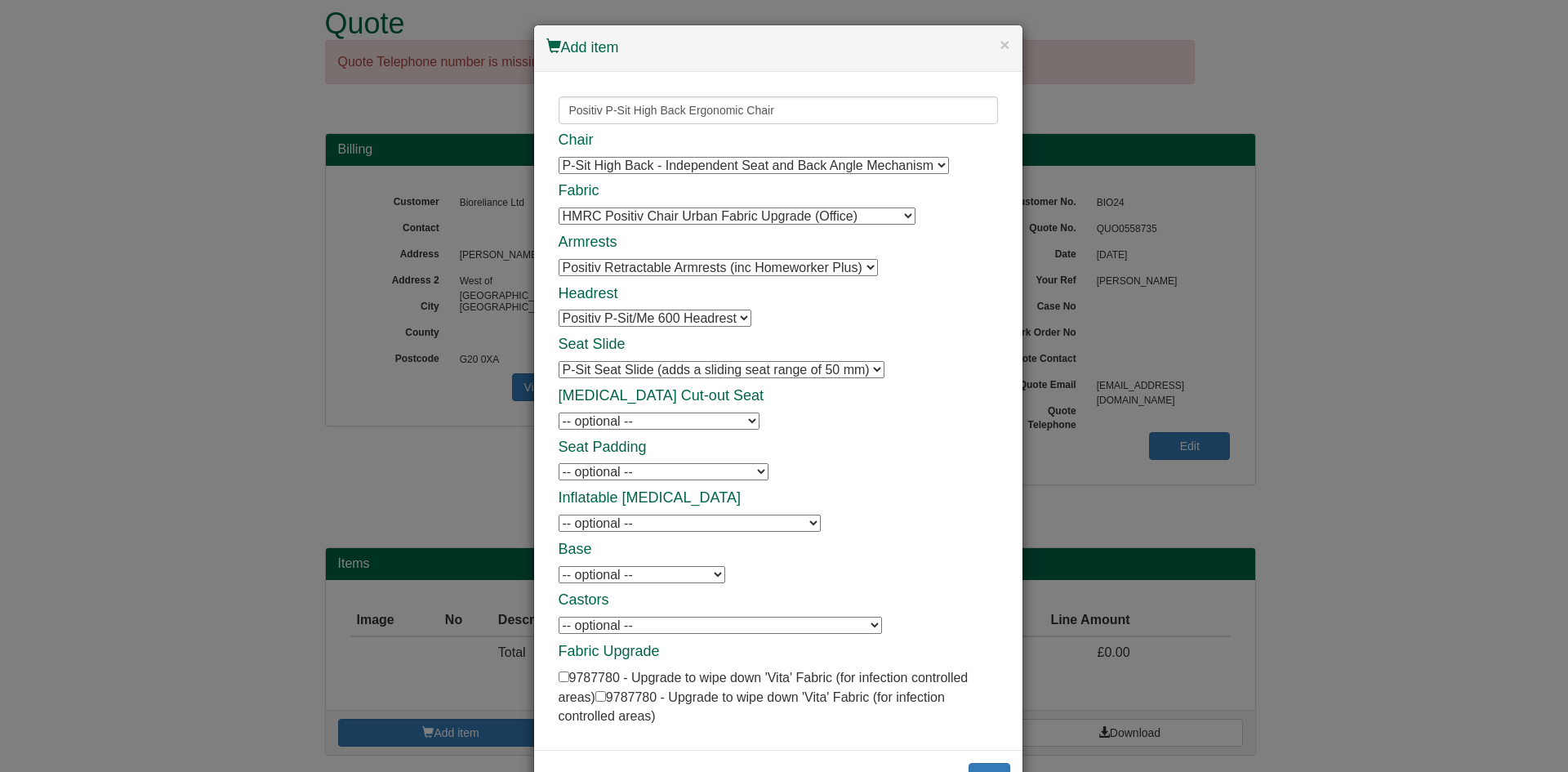
select select "9794010"
click at [558, 514] on select "-- optional -- P-Sit Inflatable Lumbar Support P-Sit Inflatable Lumbar Support" at bounding box center [689, 523] width 262 height 17
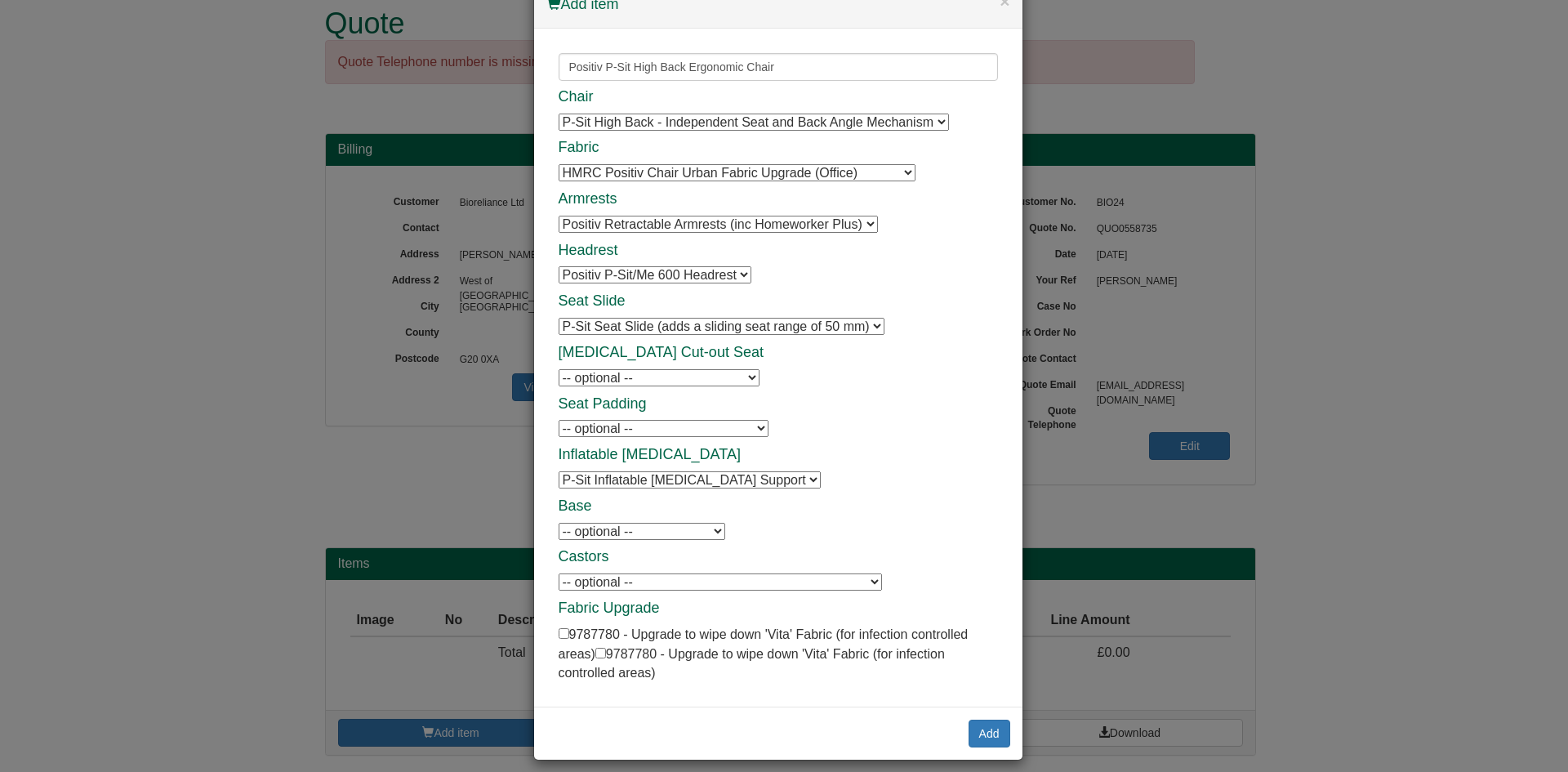
scroll to position [52, 0]
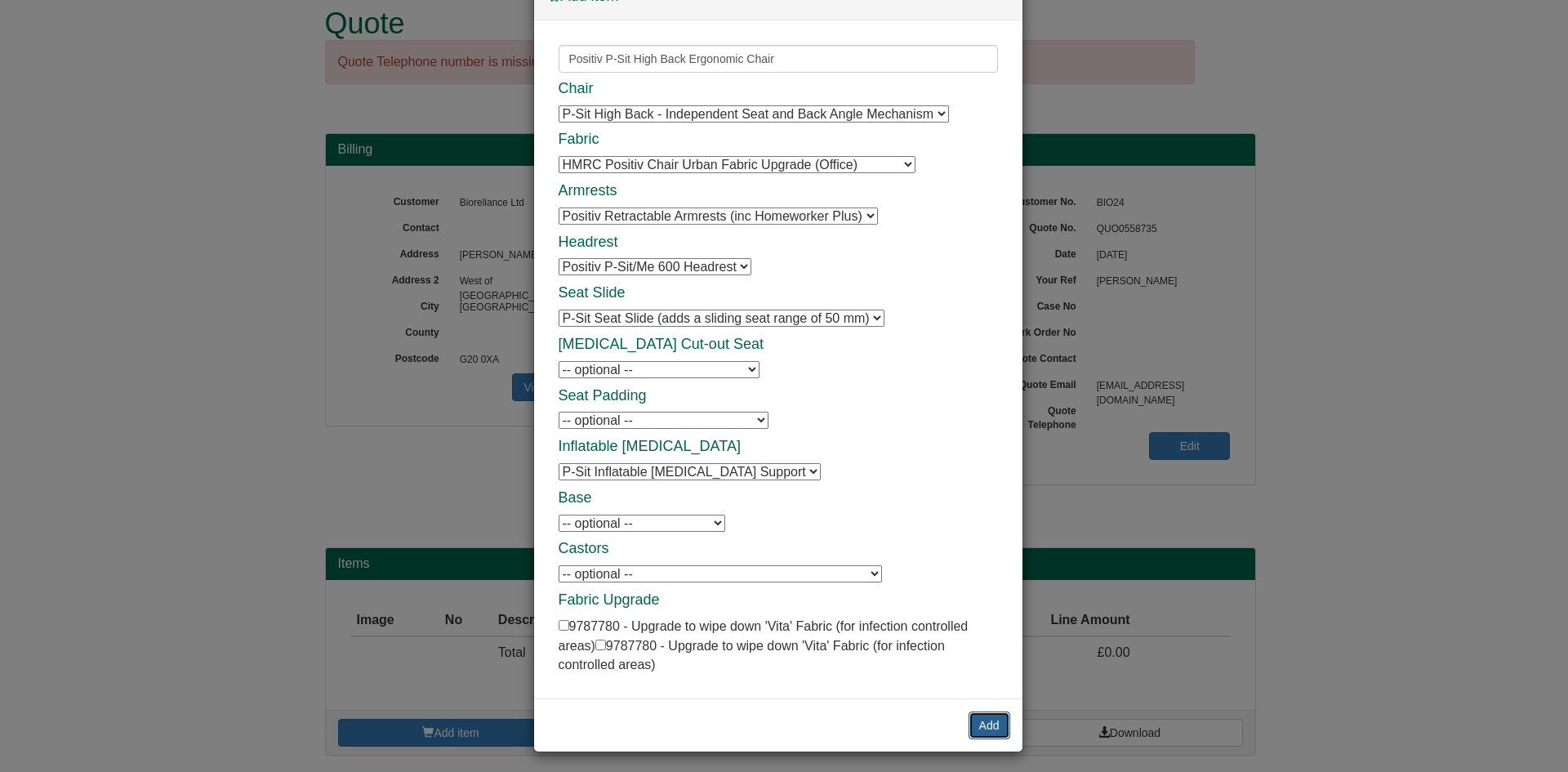
click at [976, 728] on button "Add" at bounding box center [989, 725] width 41 height 28
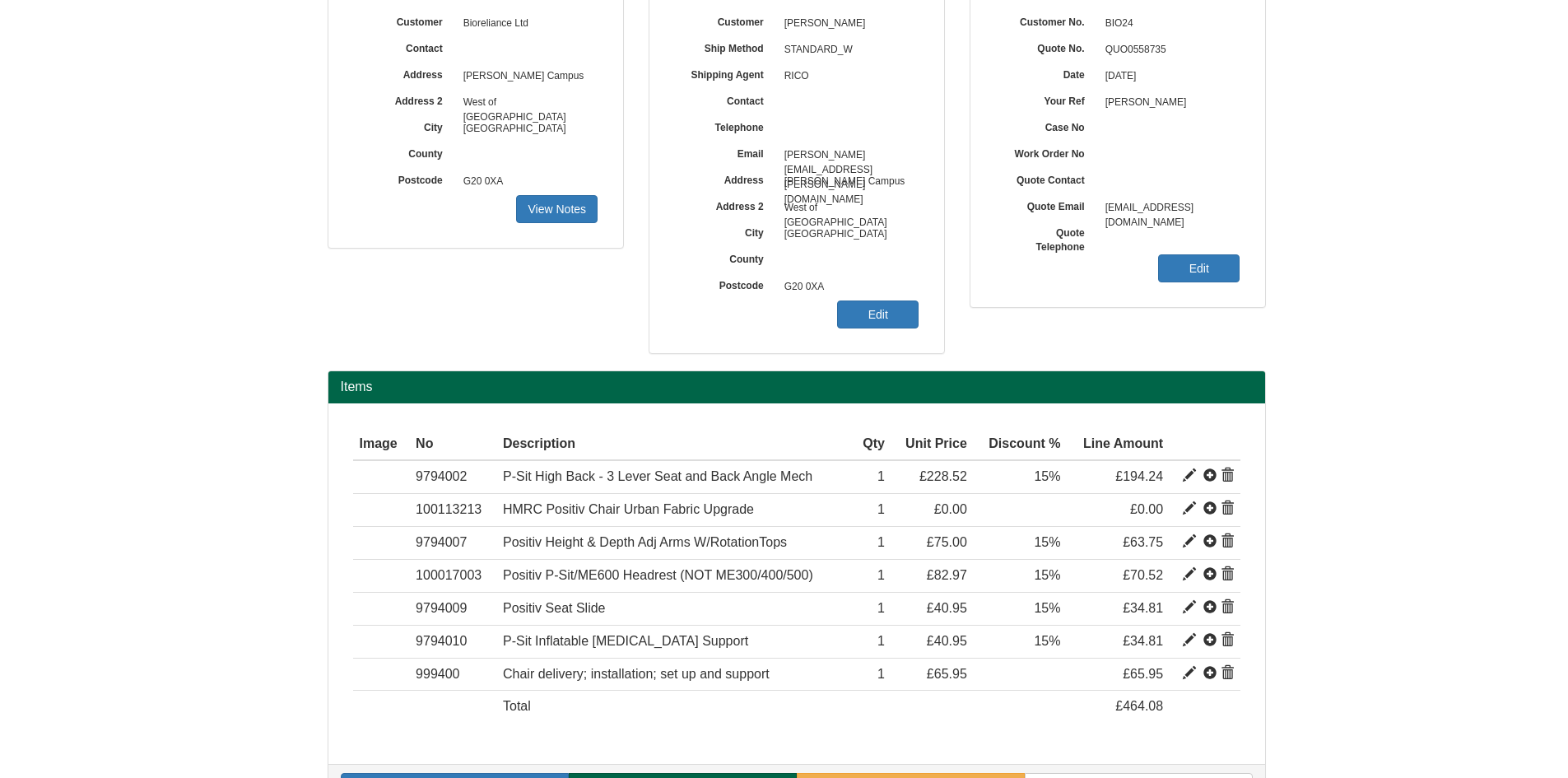
scroll to position [253, 0]
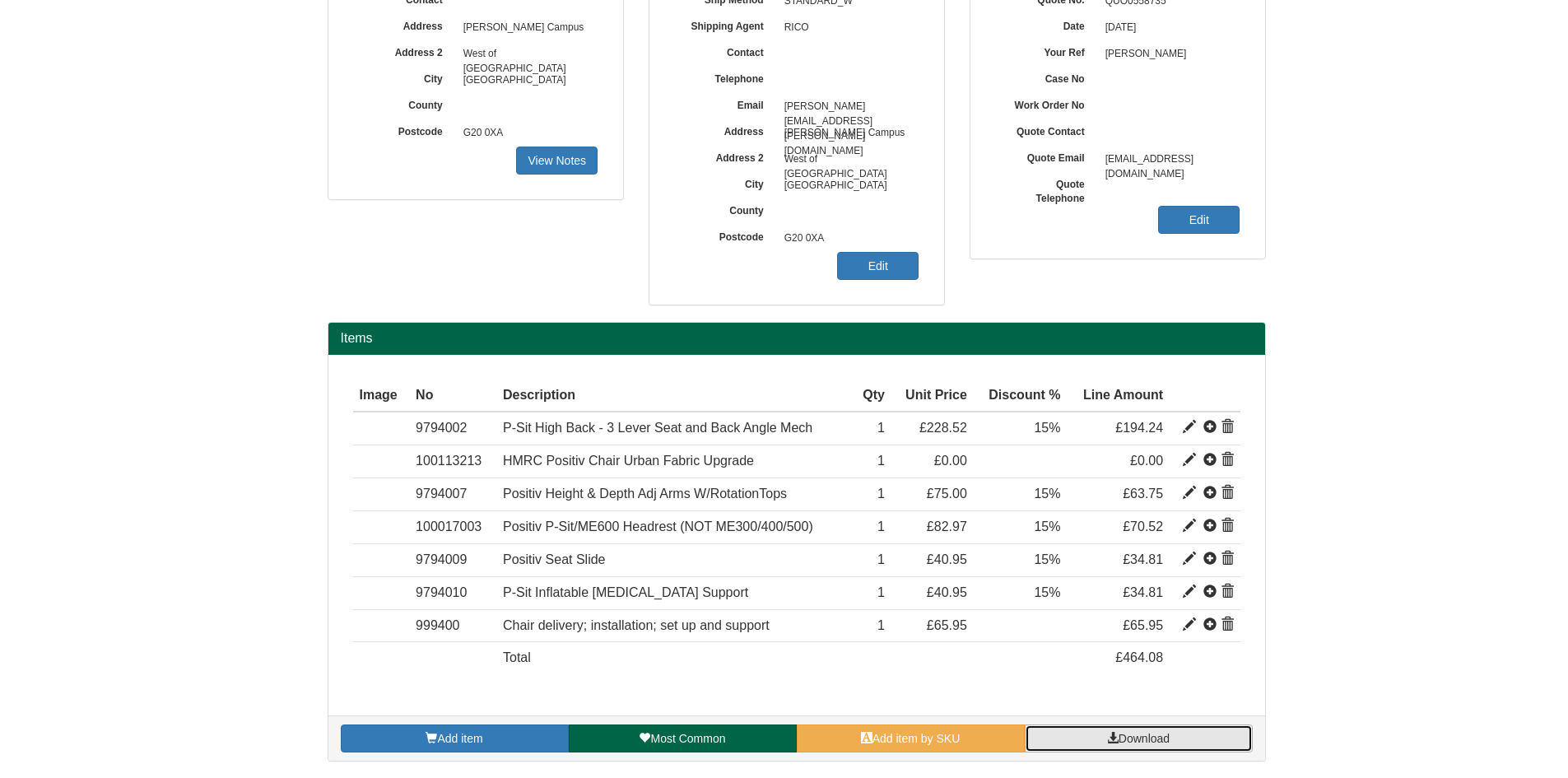
click at [1181, 745] on link "Download" at bounding box center [1139, 737] width 228 height 28
